Goal: Task Accomplishment & Management: Manage account settings

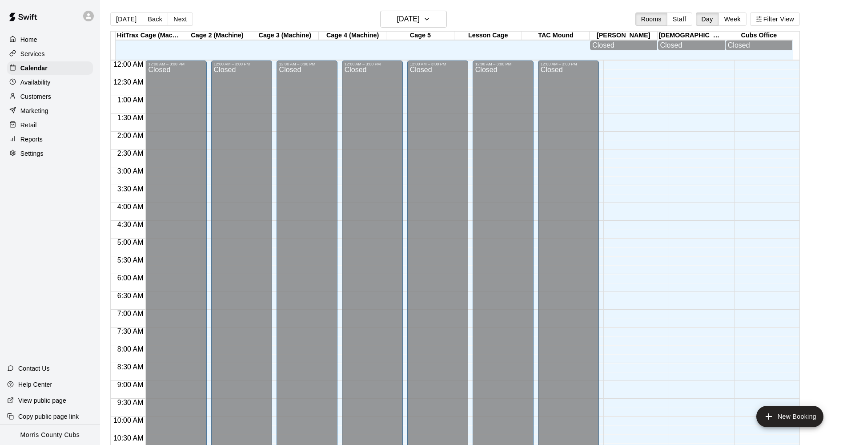
scroll to position [431, 0]
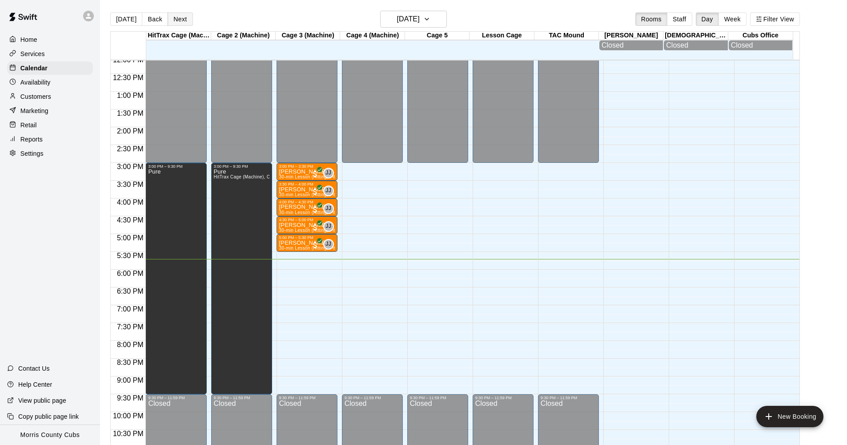
click at [178, 17] on button "Next" at bounding box center [180, 18] width 25 height 13
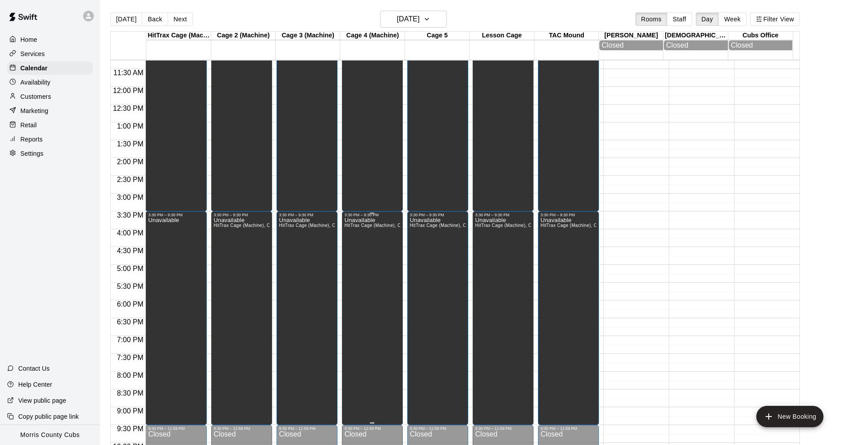
scroll to position [459, 0]
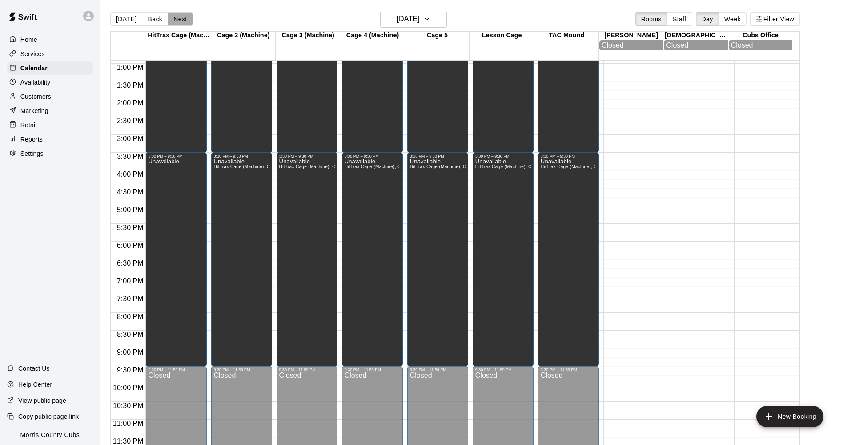
click at [180, 21] on button "Next" at bounding box center [180, 18] width 25 height 13
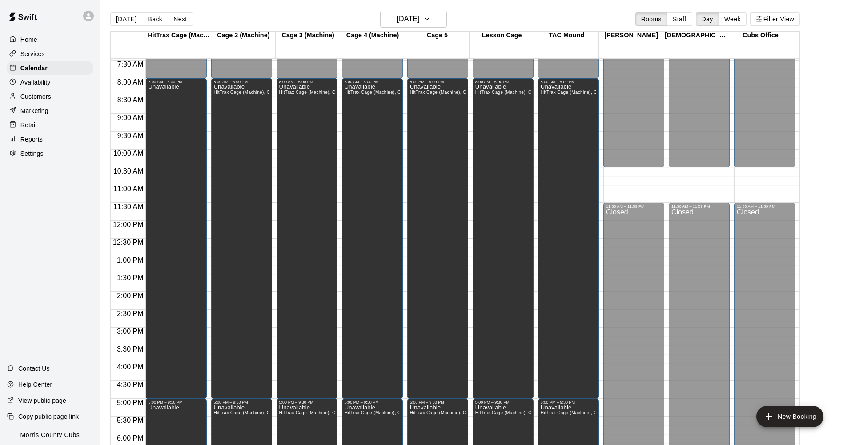
scroll to position [365, 0]
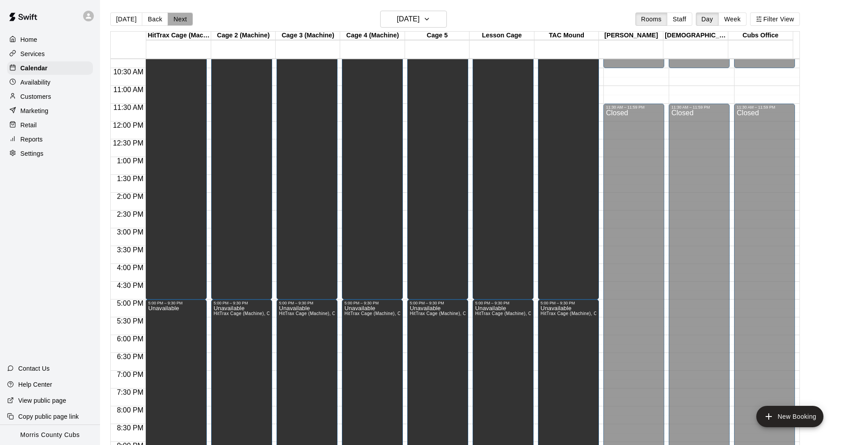
click at [177, 22] on button "Next" at bounding box center [180, 18] width 25 height 13
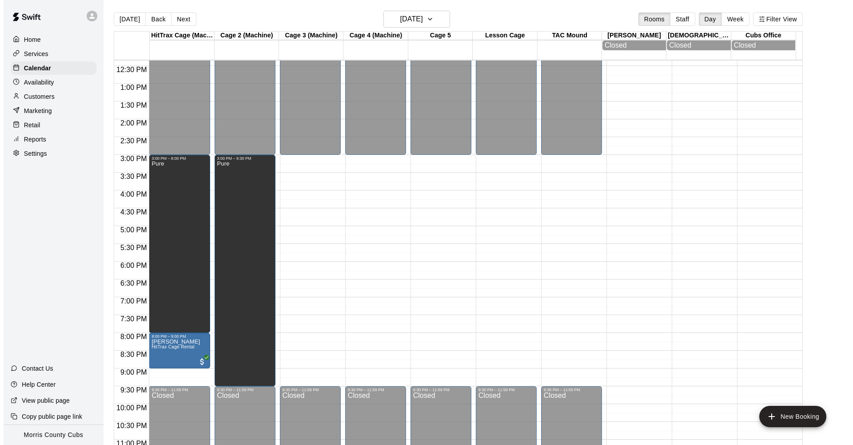
scroll to position [441, 0]
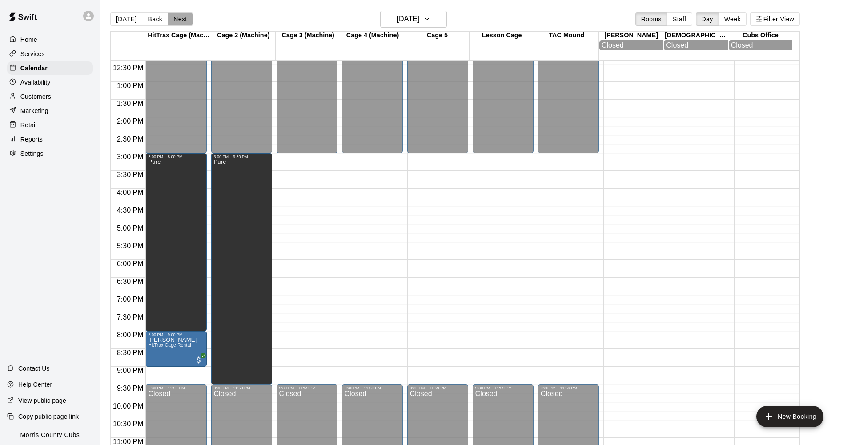
click at [185, 19] on button "Next" at bounding box center [180, 18] width 25 height 13
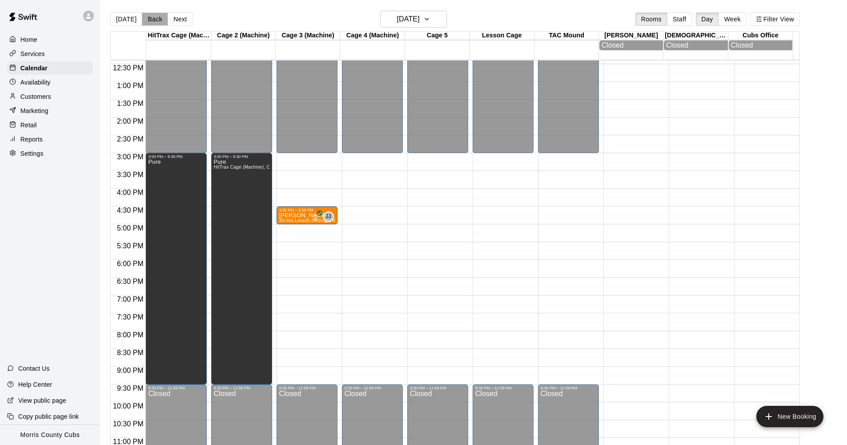
click at [156, 21] on button "Back" at bounding box center [155, 18] width 26 height 13
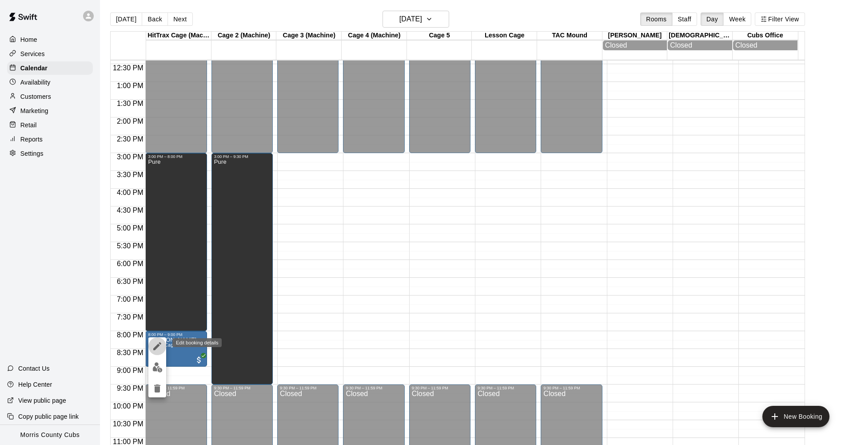
click at [156, 351] on icon "edit" at bounding box center [157, 346] width 11 height 11
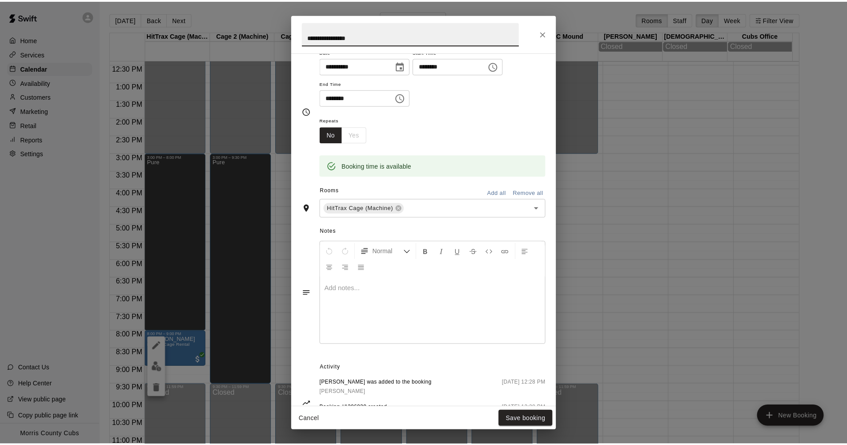
scroll to position [115, 0]
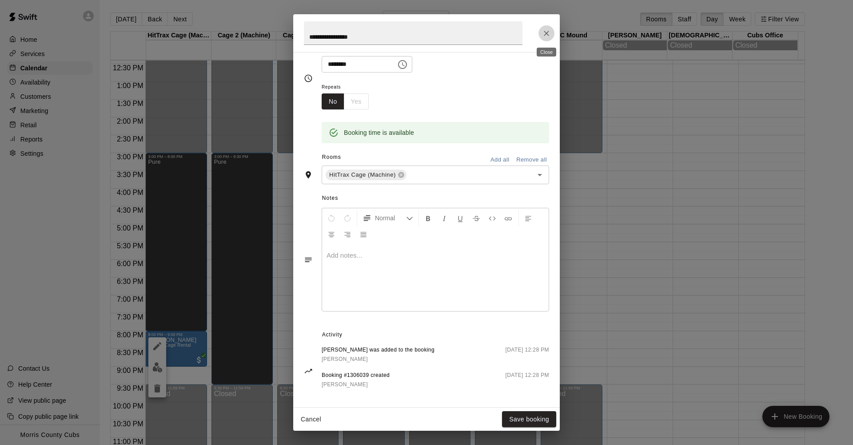
click at [546, 32] on icon "Close" at bounding box center [546, 33] width 9 height 9
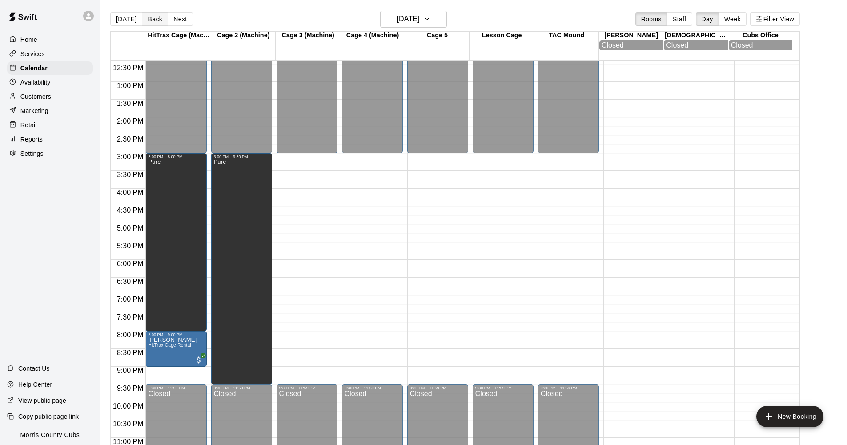
click at [154, 16] on button "Back" at bounding box center [155, 18] width 26 height 13
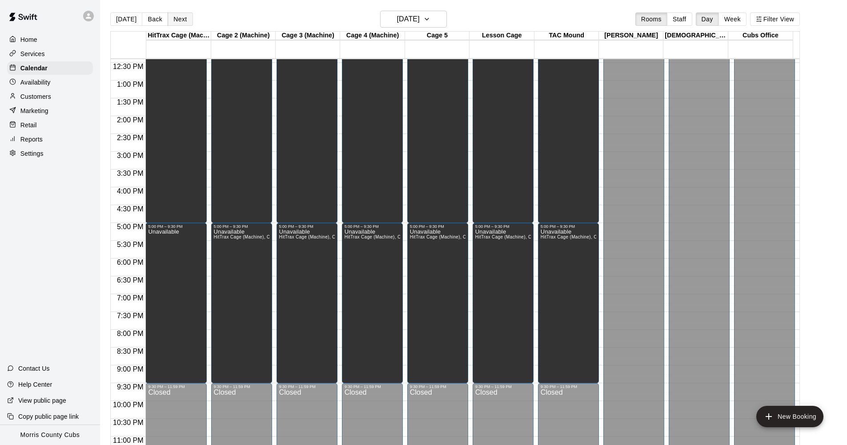
click at [173, 19] on button "Next" at bounding box center [180, 18] width 25 height 13
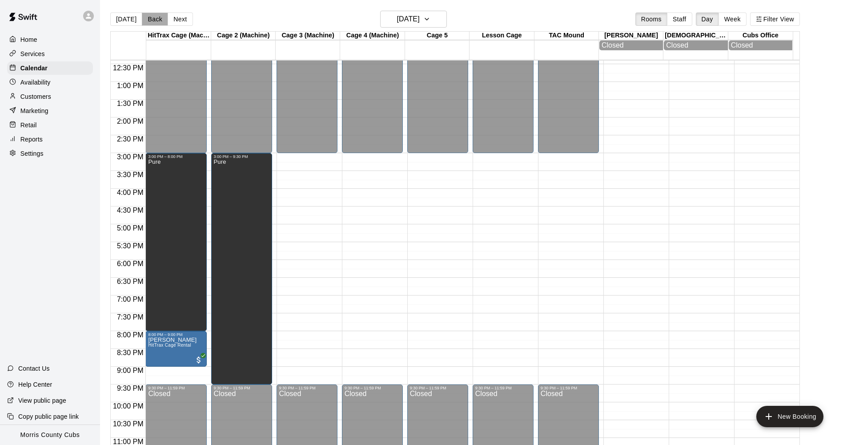
click at [159, 20] on button "Back" at bounding box center [155, 18] width 26 height 13
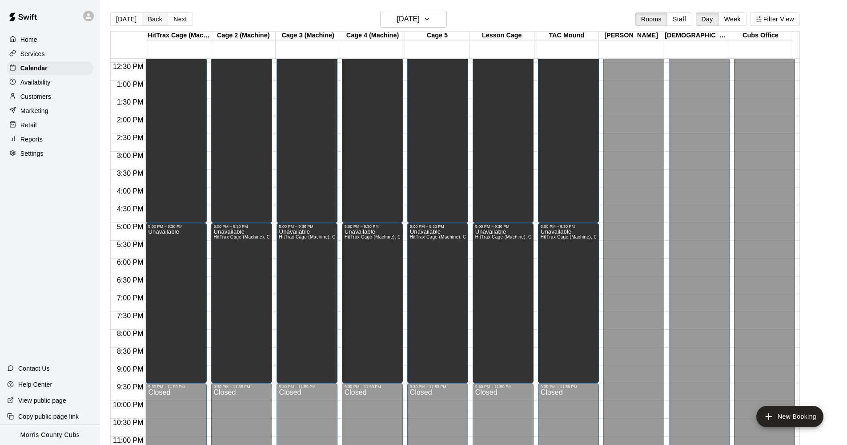
click at [159, 20] on button "Back" at bounding box center [155, 18] width 26 height 13
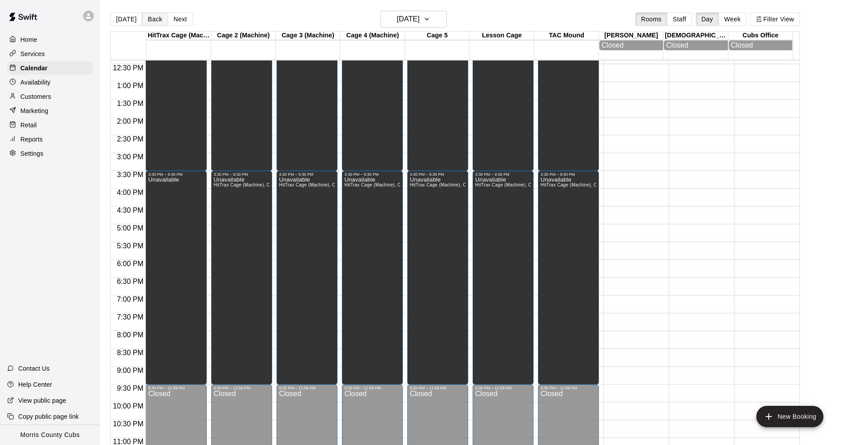
click at [158, 20] on button "Back" at bounding box center [155, 18] width 26 height 13
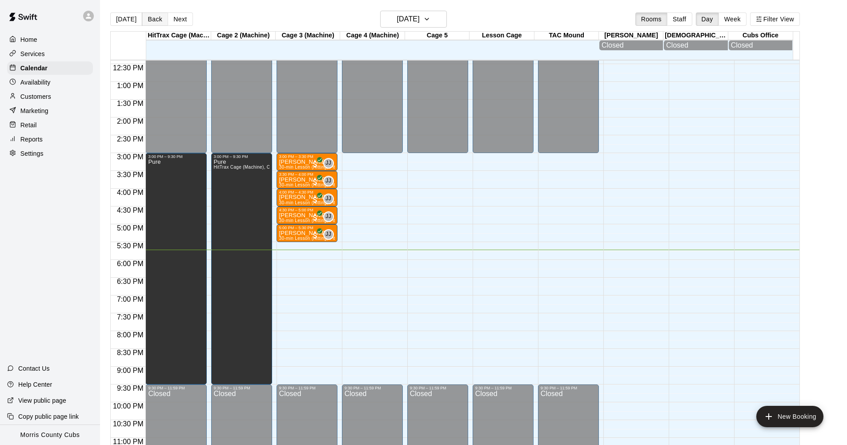
click at [158, 20] on button "Back" at bounding box center [155, 18] width 26 height 13
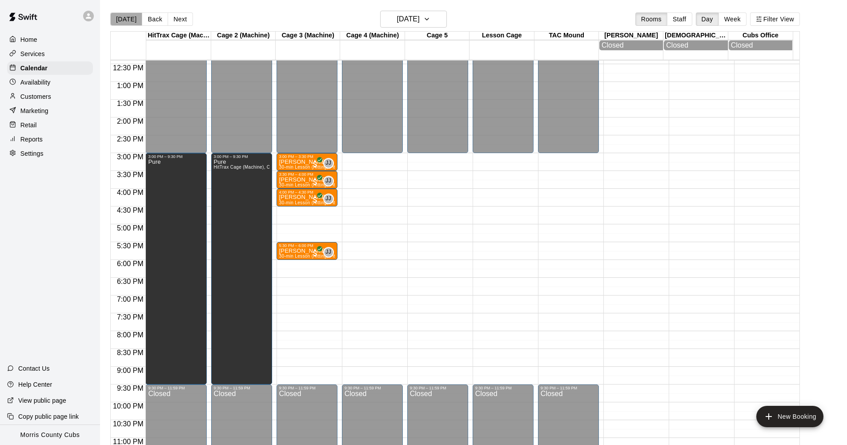
click at [129, 24] on button "[DATE]" at bounding box center [126, 18] width 32 height 13
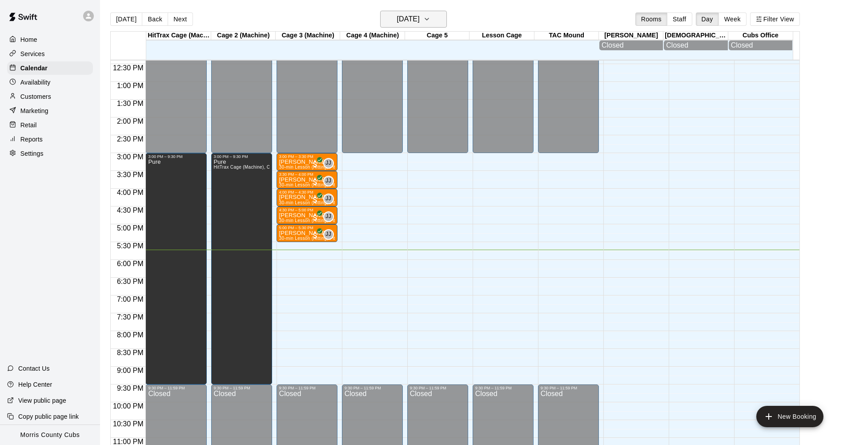
click at [420, 14] on h6 "[DATE]" at bounding box center [408, 19] width 23 height 12
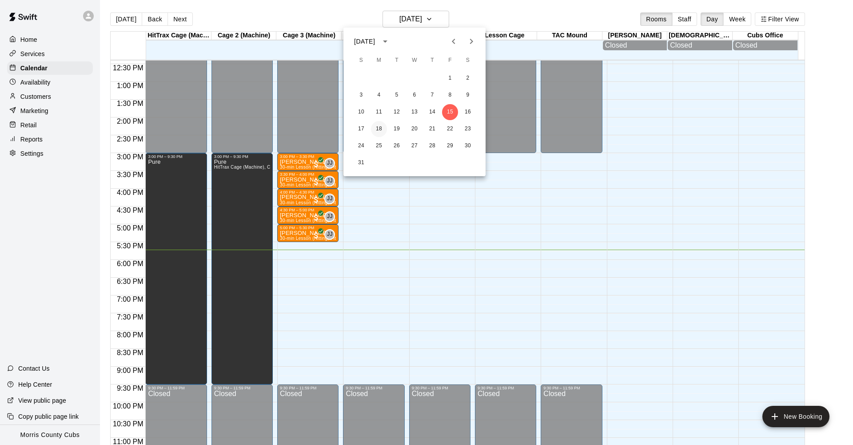
click at [383, 130] on button "18" at bounding box center [379, 129] width 16 height 16
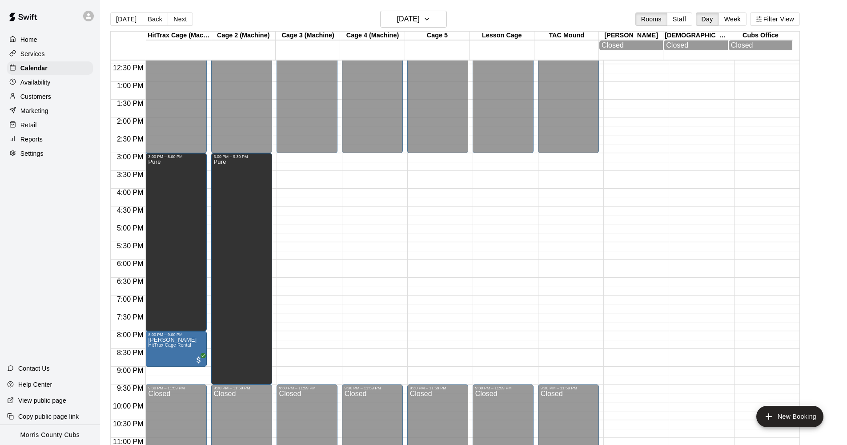
click at [25, 94] on p "Customers" at bounding box center [35, 96] width 31 height 9
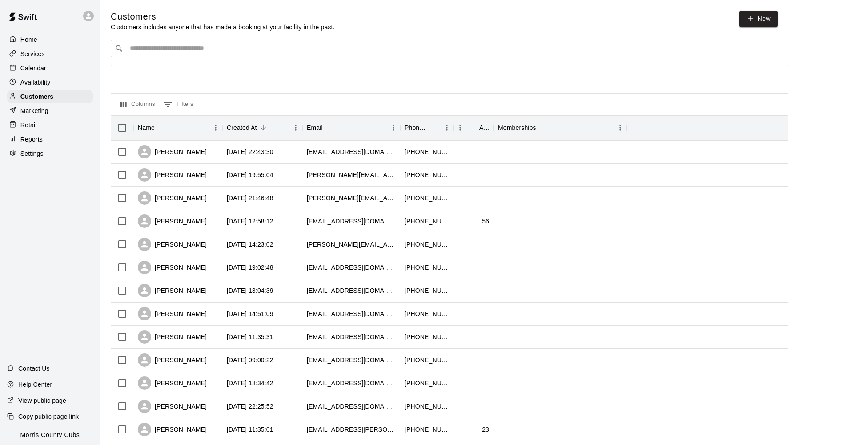
click at [161, 48] on input "Search customers by name or email" at bounding box center [250, 48] width 246 height 9
click at [159, 51] on input "Search customers by name or email" at bounding box center [250, 48] width 246 height 9
type input "******"
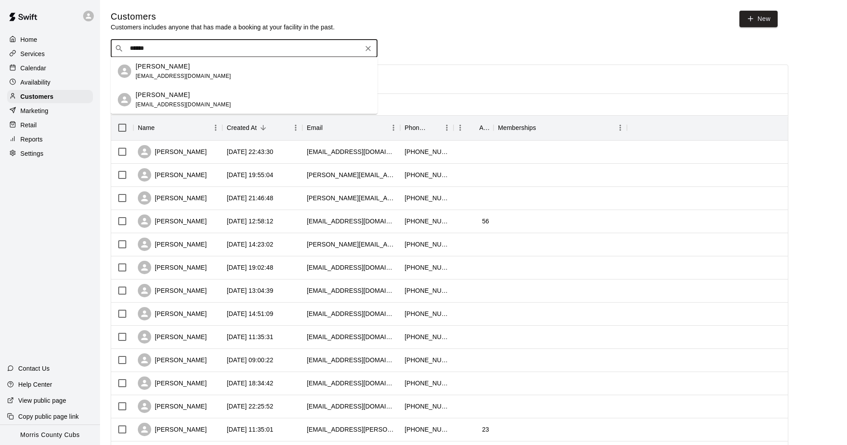
click at [175, 71] on p "[PERSON_NAME]" at bounding box center [163, 66] width 54 height 9
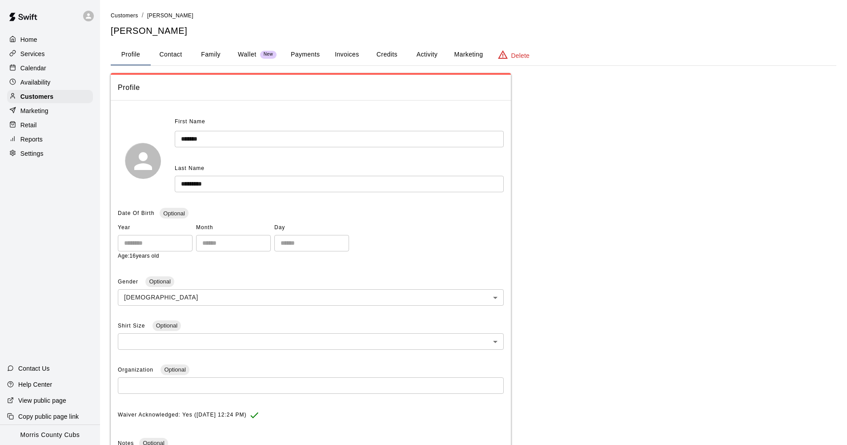
click at [387, 53] on button "Credits" at bounding box center [387, 54] width 40 height 21
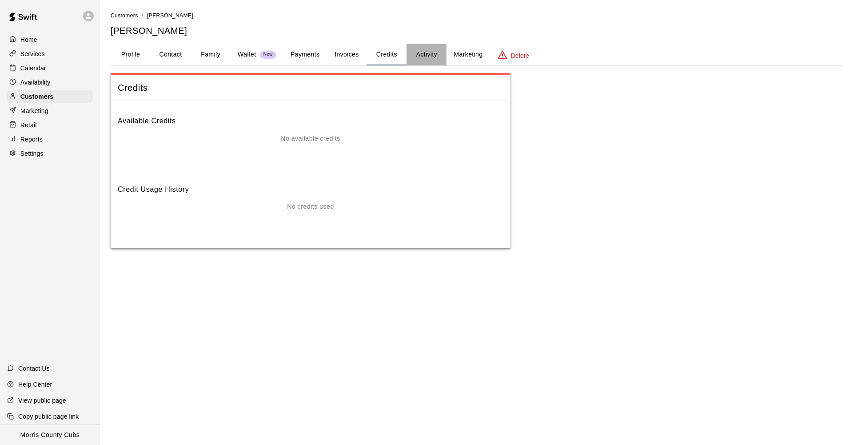
click at [431, 52] on button "Activity" at bounding box center [427, 54] width 40 height 21
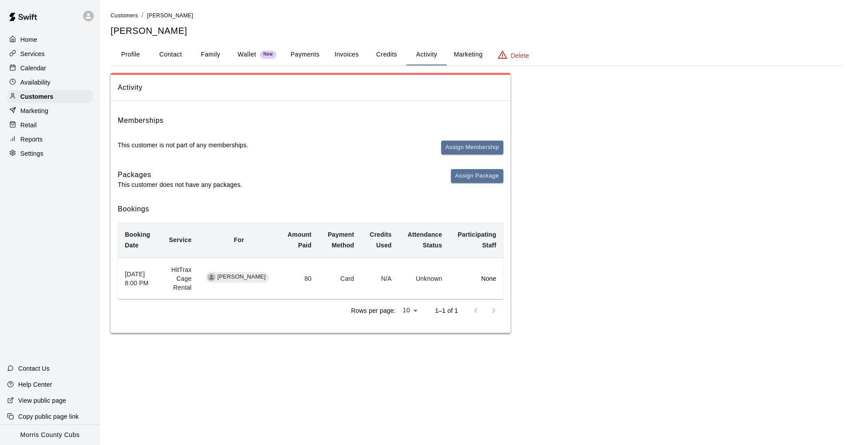
click at [43, 72] on p "Calendar" at bounding box center [33, 68] width 26 height 9
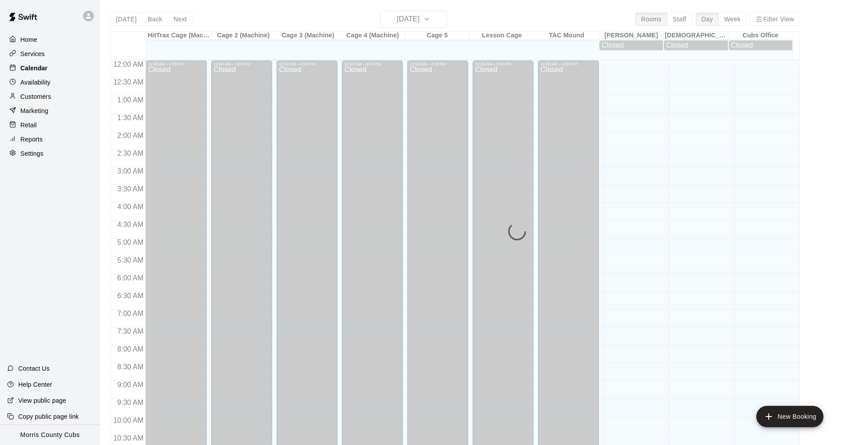
scroll to position [431, 0]
